Goal: Communication & Community: Share content

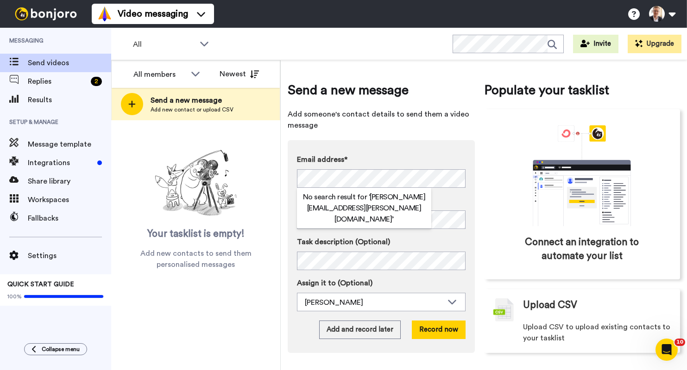
click at [442, 206] on div "Name" at bounding box center [381, 212] width 169 height 34
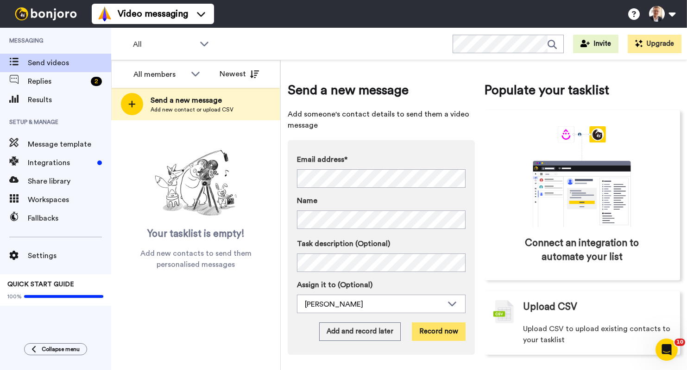
click at [434, 331] on button "Record now" at bounding box center [439, 332] width 54 height 19
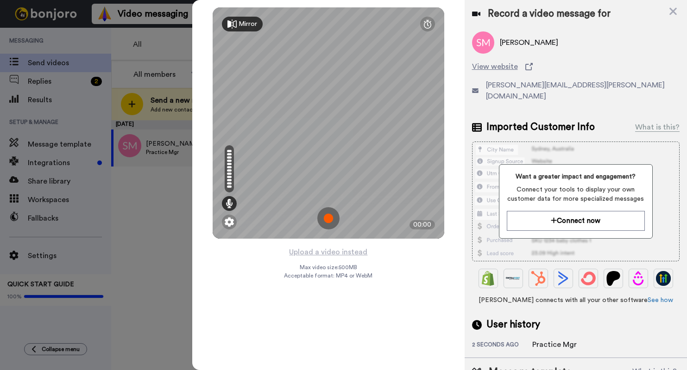
click at [329, 221] on img at bounding box center [328, 218] width 22 height 22
click at [333, 220] on img at bounding box center [328, 218] width 22 height 22
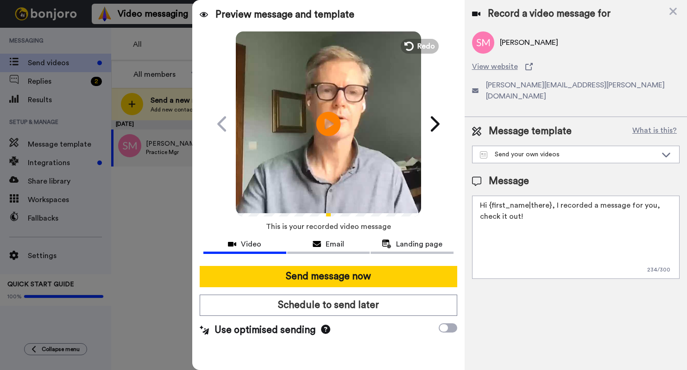
click at [330, 125] on icon "Play/Pause" at bounding box center [328, 124] width 25 height 44
click at [549, 197] on textarea "Hi {first_name|there}, I recorded a message for you, check it out!" at bounding box center [575, 237] width 207 height 83
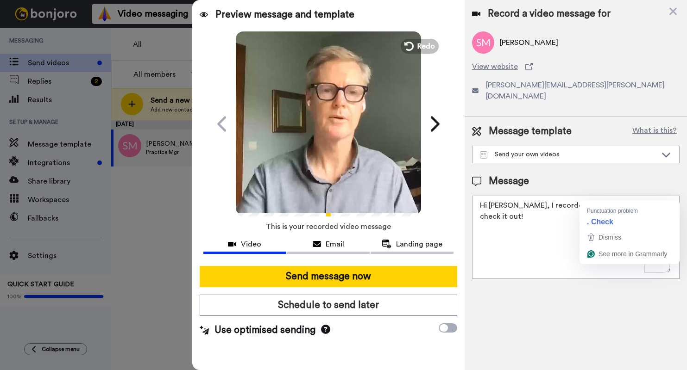
click at [618, 197] on textarea "Hi [PERSON_NAME], I recorded a message for you, check it out!" at bounding box center [575, 237] width 207 height 83
click at [670, 196] on textarea "Hi [PERSON_NAME], I recorded a message for you. Check it out!" at bounding box center [575, 237] width 207 height 83
click at [616, 197] on textarea "Hi [PERSON_NAME], I recorded a message for you. Check it out!" at bounding box center [575, 237] width 207 height 83
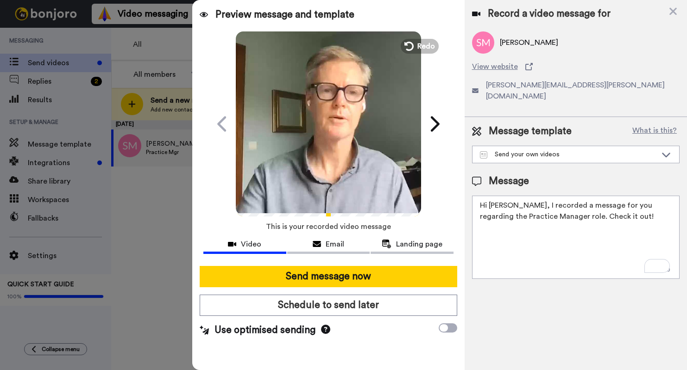
click at [609, 207] on textarea "Hi [PERSON_NAME], I recorded a message for you regarding the Practice Manager r…" at bounding box center [575, 237] width 207 height 83
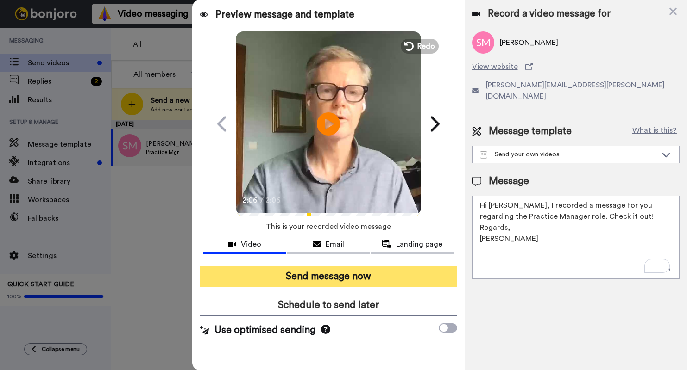
type textarea "Hi [PERSON_NAME], I recorded a message for you regarding the Practice Manager r…"
click at [342, 279] on button "Send message now" at bounding box center [328, 276] width 257 height 21
